Goal: Information Seeking & Learning: Learn about a topic

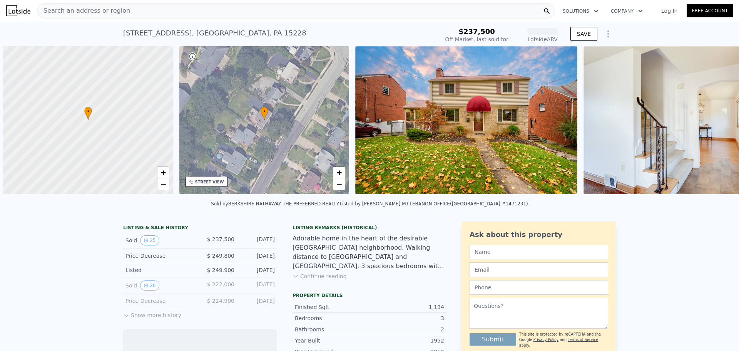
scroll to position [0, 3]
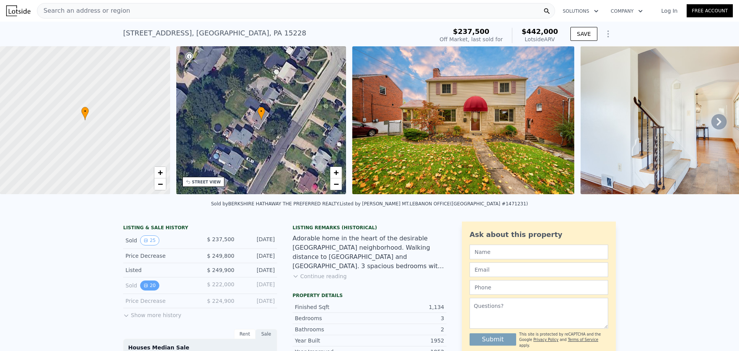
click at [144, 288] on icon "View historical data" at bounding box center [146, 285] width 5 height 5
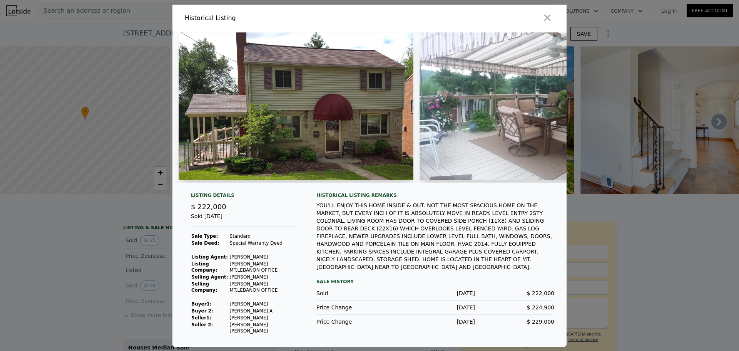
click at [555, 18] on div at bounding box center [470, 18] width 194 height 27
click at [548, 18] on icon "button" at bounding box center [548, 17] width 7 height 7
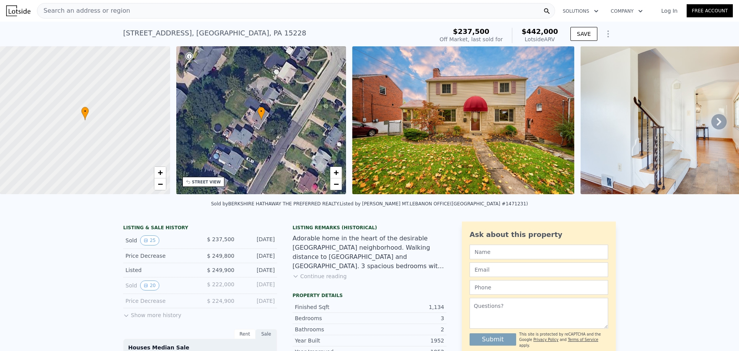
click at [126, 13] on div "Search an address or region" at bounding box center [296, 10] width 518 height 15
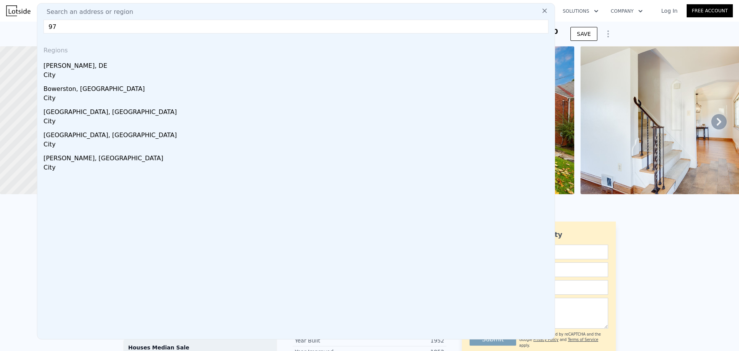
type input "9"
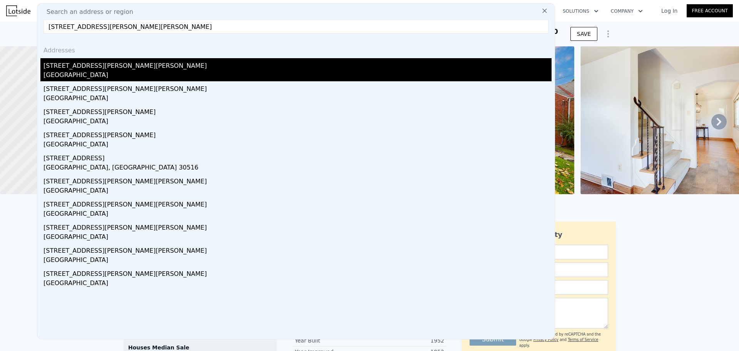
type input "[STREET_ADDRESS][PERSON_NAME][PERSON_NAME]"
click at [67, 65] on div "[STREET_ADDRESS][PERSON_NAME][PERSON_NAME]" at bounding box center [298, 64] width 508 height 12
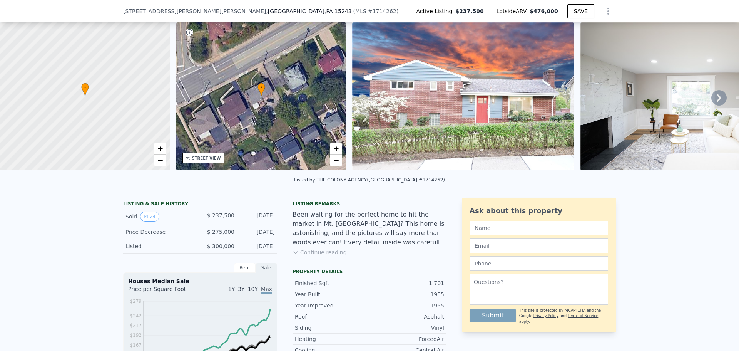
scroll to position [36, 0]
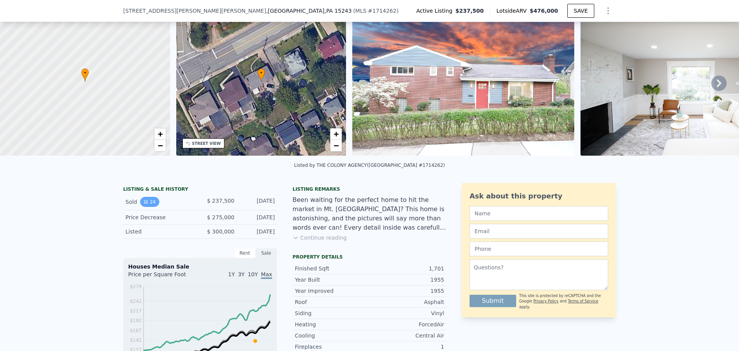
click at [147, 204] on button "24" at bounding box center [149, 202] width 19 height 10
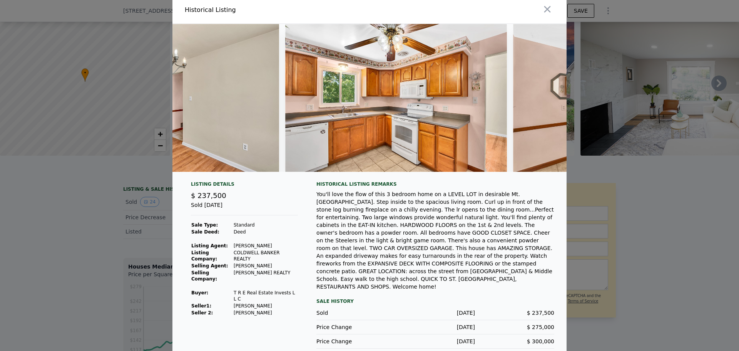
scroll to position [0, 1441]
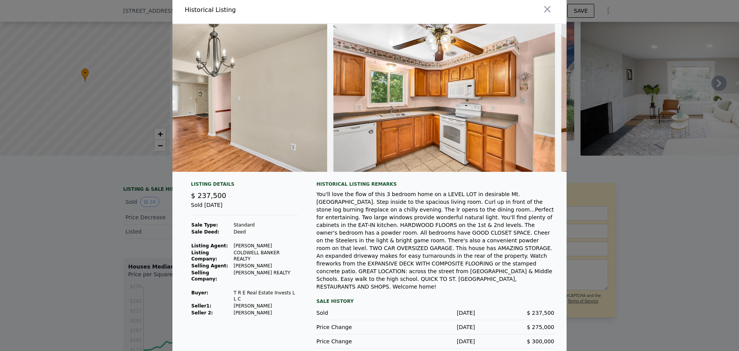
click at [547, 5] on icon "button" at bounding box center [547, 9] width 11 height 11
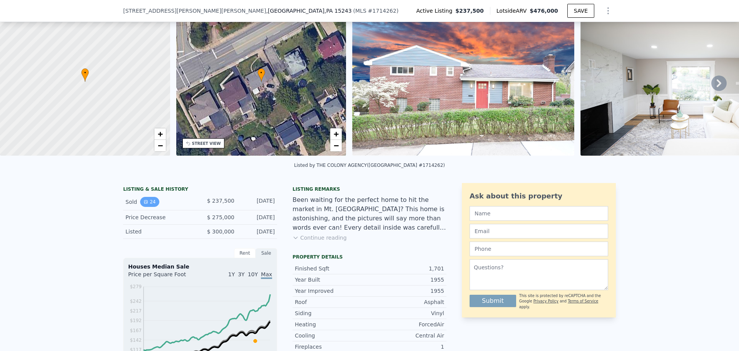
click at [144, 204] on icon "View historical data" at bounding box center [146, 201] width 5 height 5
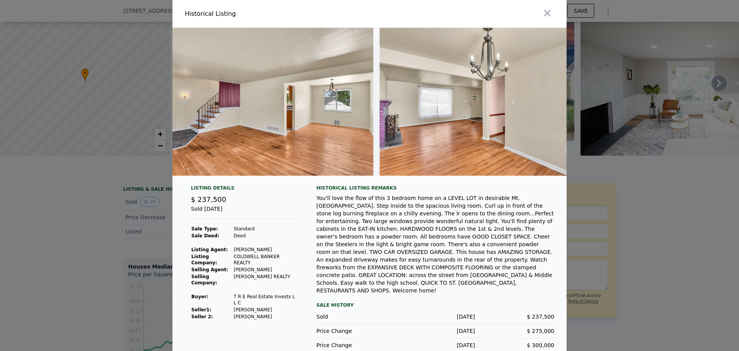
scroll to position [0, 1162]
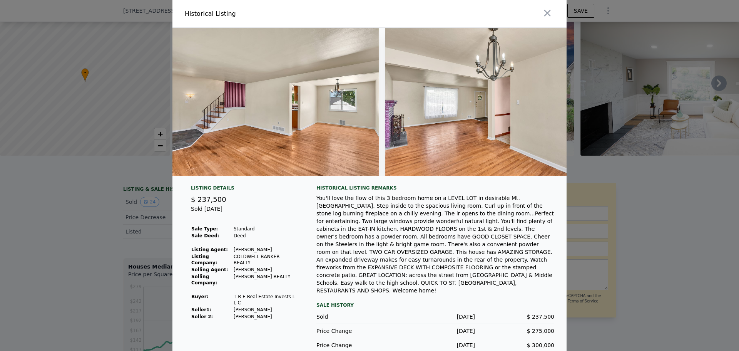
click at [663, 181] on div at bounding box center [369, 175] width 739 height 351
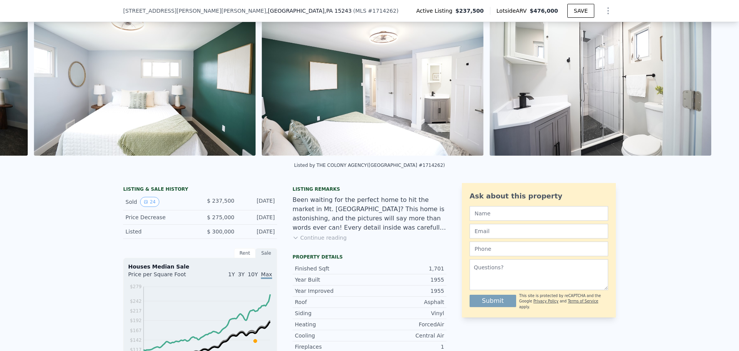
scroll to position [0, 3389]
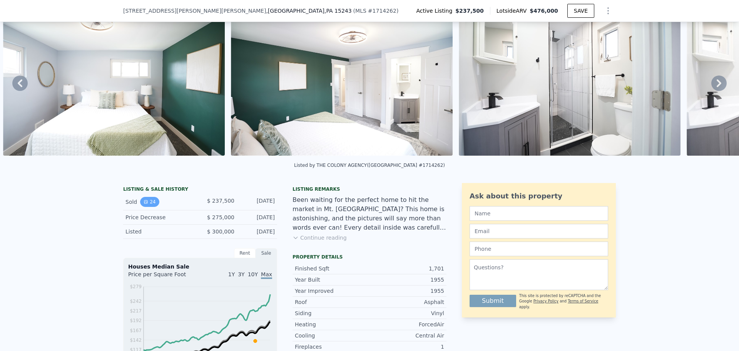
click at [144, 203] on icon "View historical data" at bounding box center [145, 201] width 3 height 3
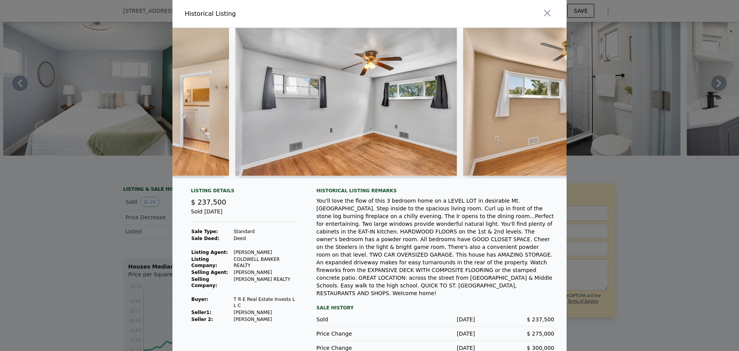
scroll to position [0, 2629]
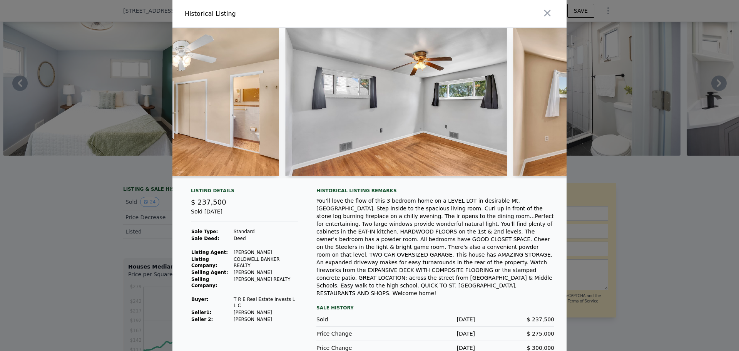
click at [45, 188] on div at bounding box center [369, 175] width 739 height 351
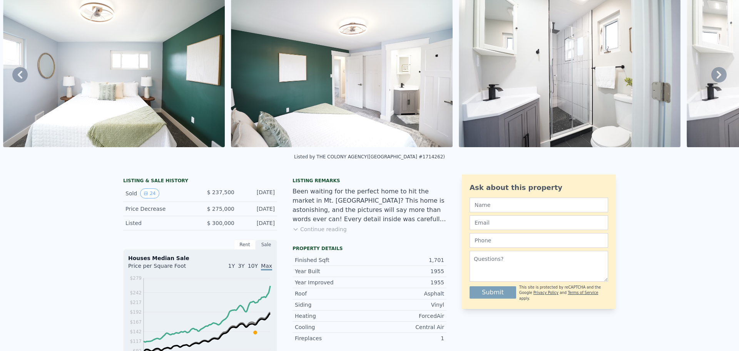
scroll to position [3, 0]
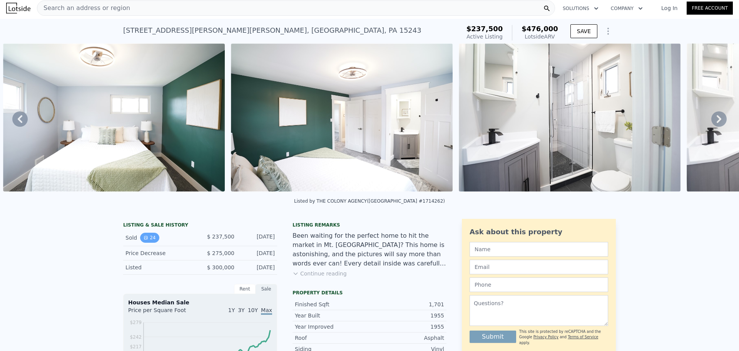
click at [140, 241] on button "24" at bounding box center [149, 238] width 19 height 10
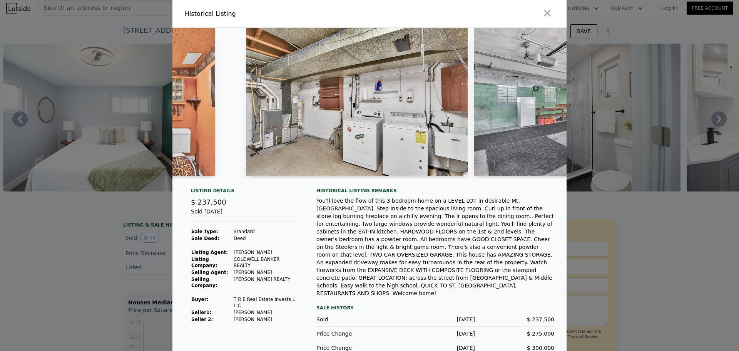
scroll to position [0, 3671]
